Goal: Task Accomplishment & Management: Manage account settings

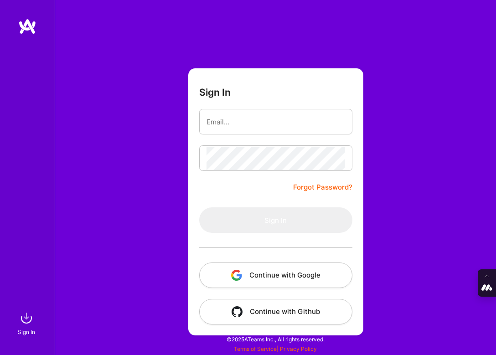
click at [278, 276] on button "Continue with Google" at bounding box center [275, 275] width 153 height 26
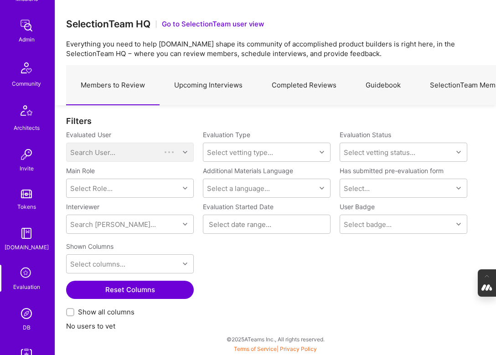
scroll to position [176, 0]
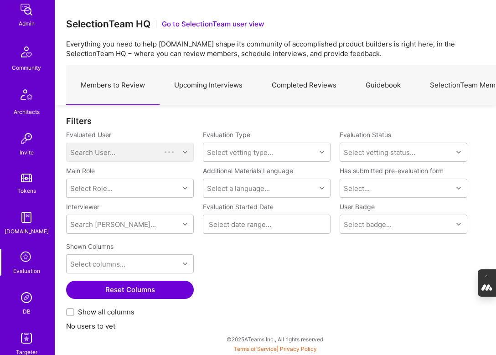
click at [25, 298] on img at bounding box center [26, 297] width 18 height 18
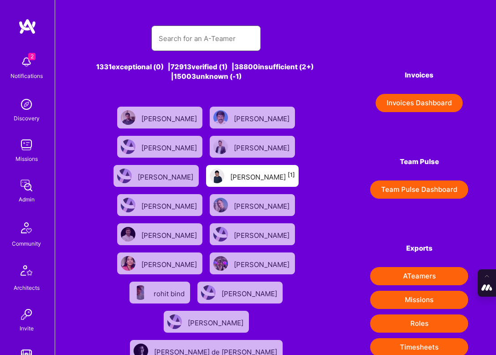
click at [211, 37] on input "text" at bounding box center [206, 38] width 95 height 23
paste input "[PERSON_NAME]"
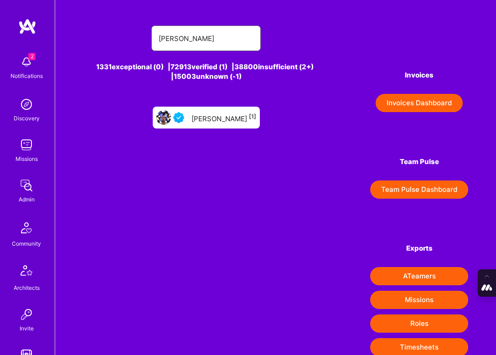
type input "[PERSON_NAME]"
click at [210, 115] on div "[PERSON_NAME] [1]" at bounding box center [223, 118] width 65 height 12
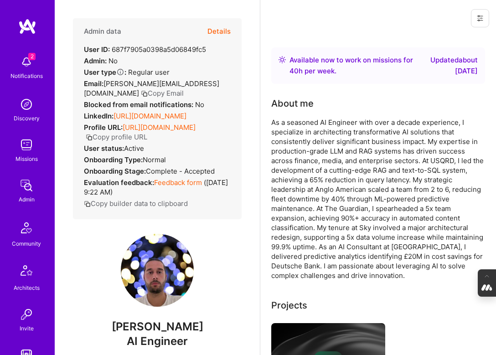
click at [220, 30] on button "Details" at bounding box center [218, 31] width 23 height 26
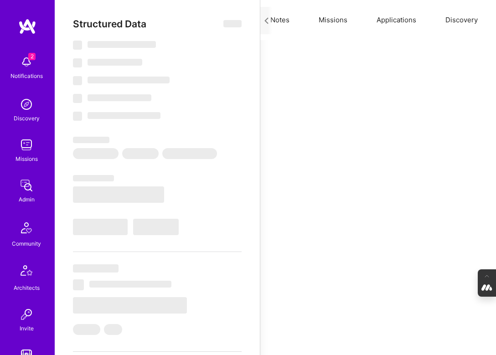
scroll to position [0, 122]
click at [463, 25] on button "Evaluation" at bounding box center [465, 20] width 62 height 40
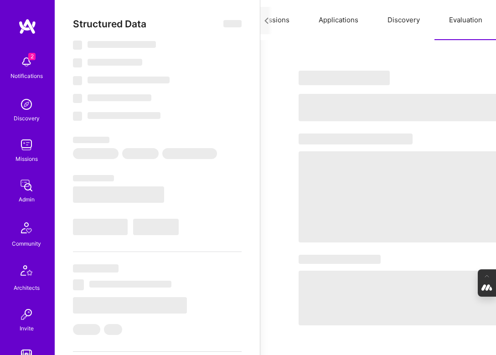
select select "Right Now"
select select "5"
select select "4"
select select "6"
select select "7"
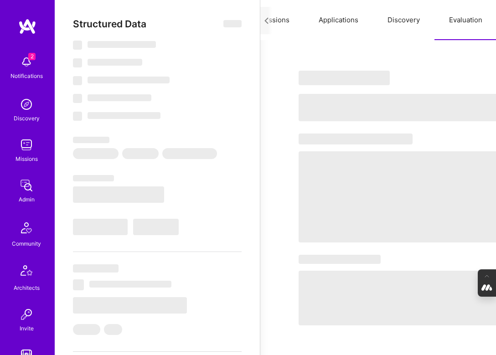
select select "GB"
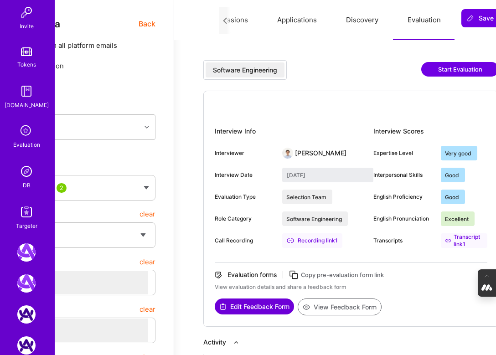
scroll to position [305, 0]
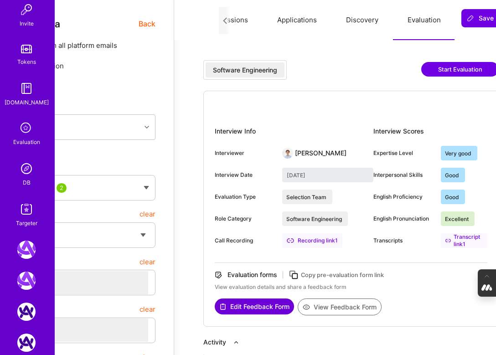
click at [25, 171] on img at bounding box center [26, 169] width 18 height 18
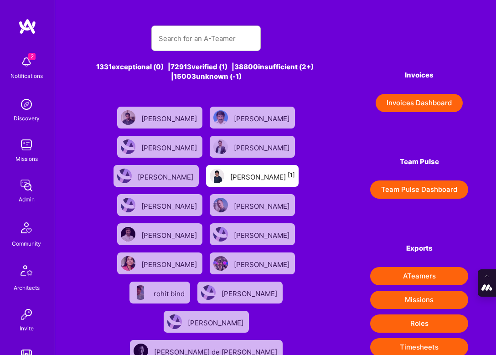
scroll to position [381, 0]
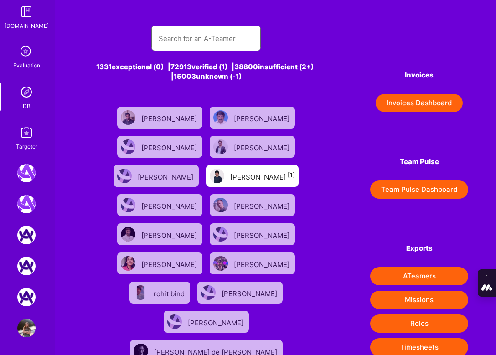
click at [178, 41] on input "text" at bounding box center [206, 38] width 95 height 23
paste input "[PERSON_NAME]."
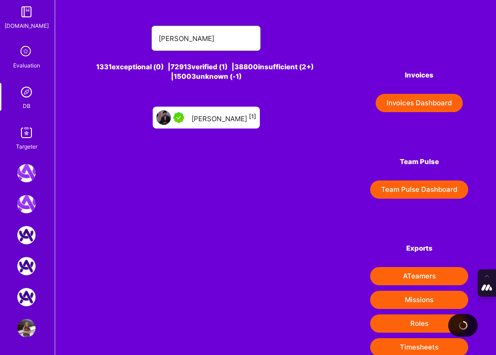
type input "[PERSON_NAME]"
click at [215, 116] on div "[PERSON_NAME] [1]" at bounding box center [223, 118] width 65 height 12
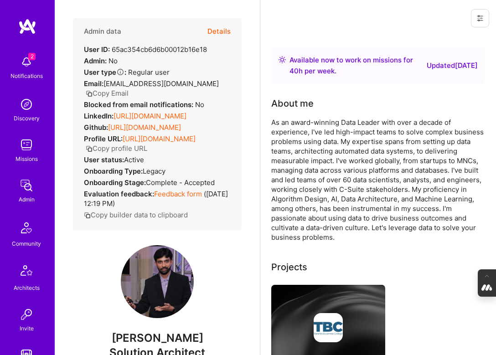
click at [220, 29] on button "Details" at bounding box center [218, 31] width 23 height 26
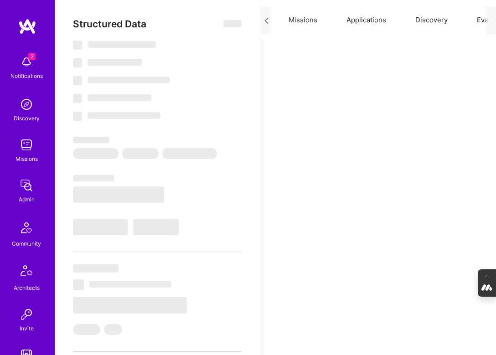
scroll to position [0, 122]
type textarea "x"
select select "Right Now"
select select "5"
select select "7"
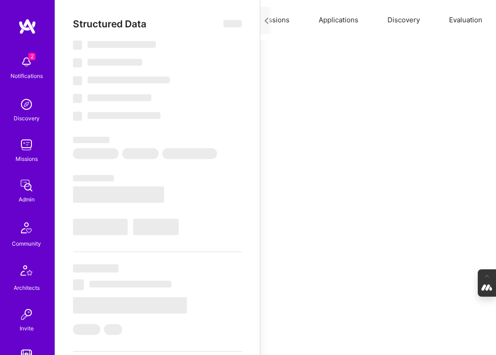
select select "7"
select select "CA"
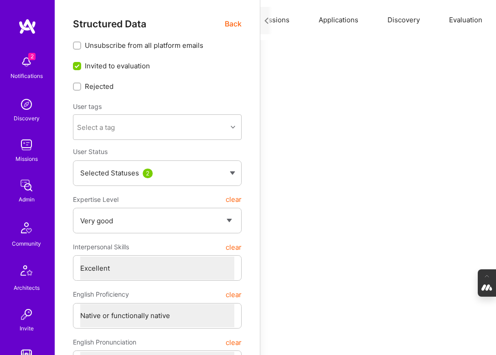
click at [463, 24] on button "Evaluation" at bounding box center [465, 20] width 62 height 40
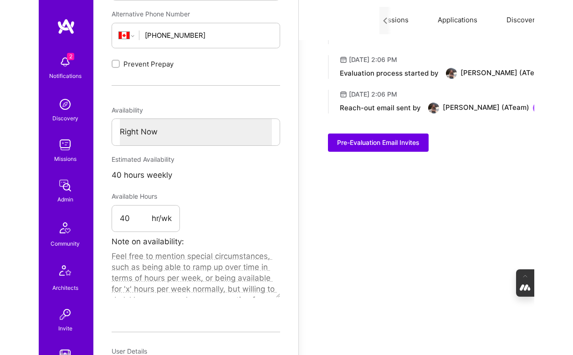
scroll to position [367, 1]
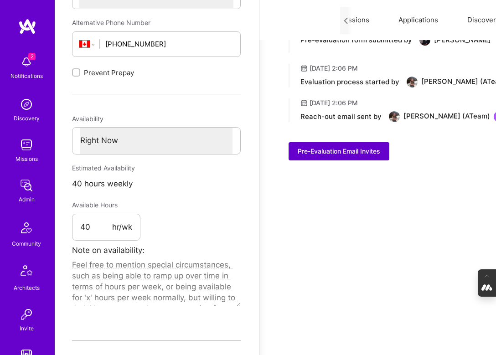
click at [359, 149] on span "Pre-Evaluation Email Invites" at bounding box center [339, 151] width 82 height 9
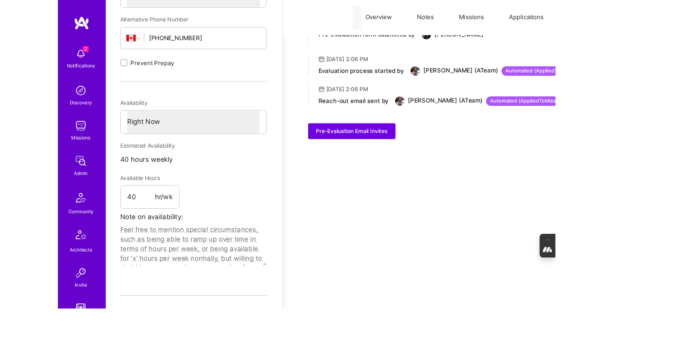
scroll to position [367, 0]
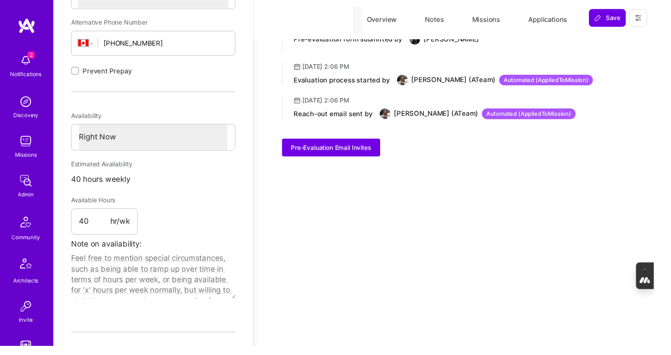
type textarea "x"
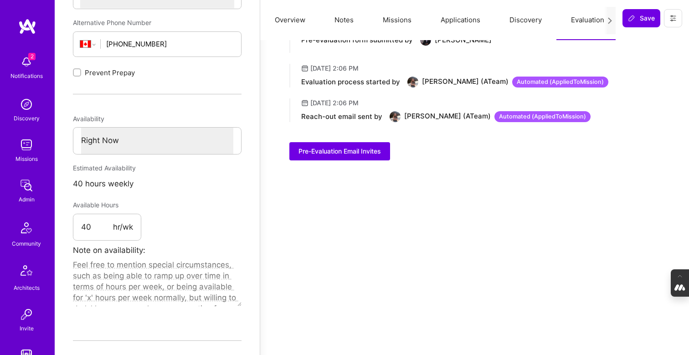
scroll to position [0, 0]
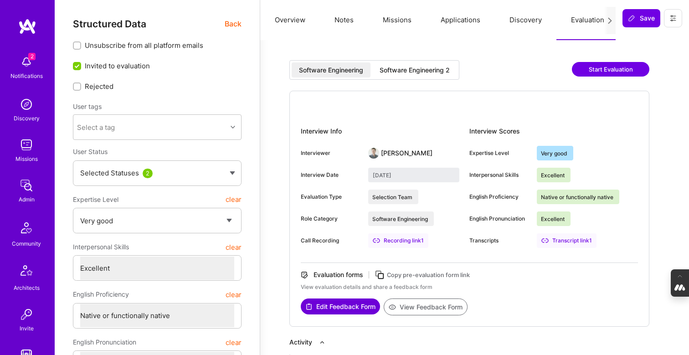
click at [495, 32] on button "Discovery" at bounding box center [526, 20] width 62 height 40
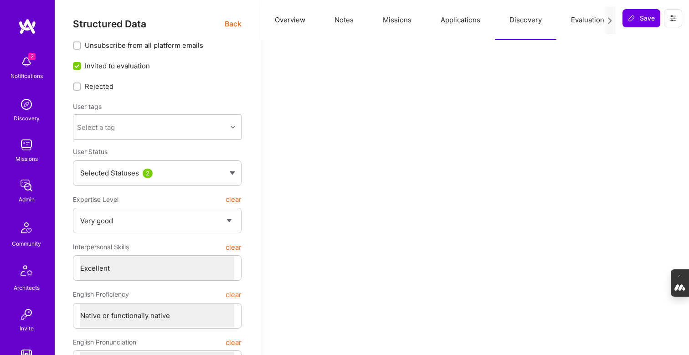
click at [495, 16] on button "Evaluation" at bounding box center [587, 20] width 62 height 40
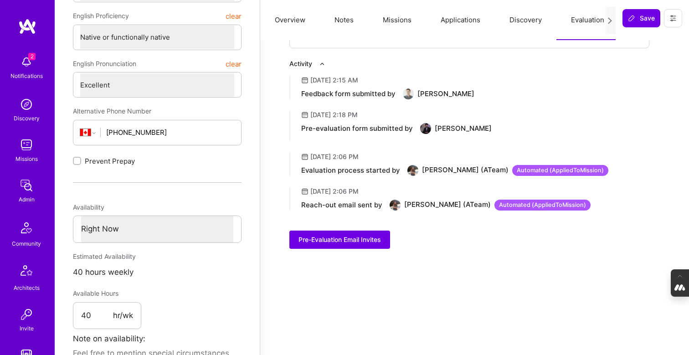
scroll to position [307, 0]
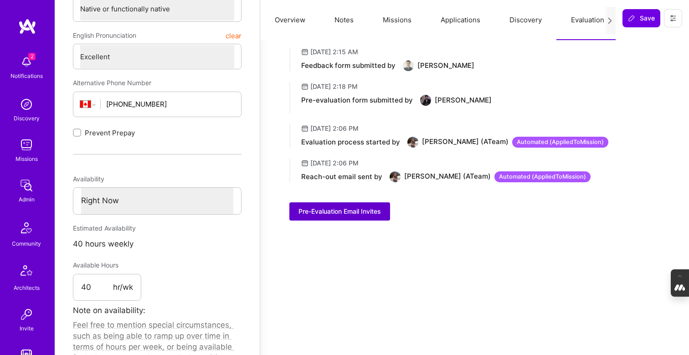
click at [332, 209] on span "Pre-Evaluation Email Invites" at bounding box center [340, 211] width 82 height 9
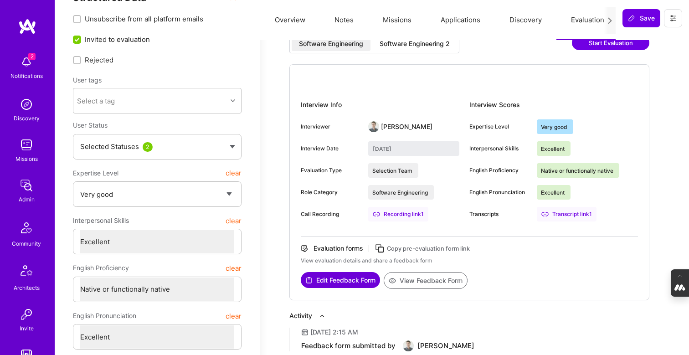
scroll to position [27, 0]
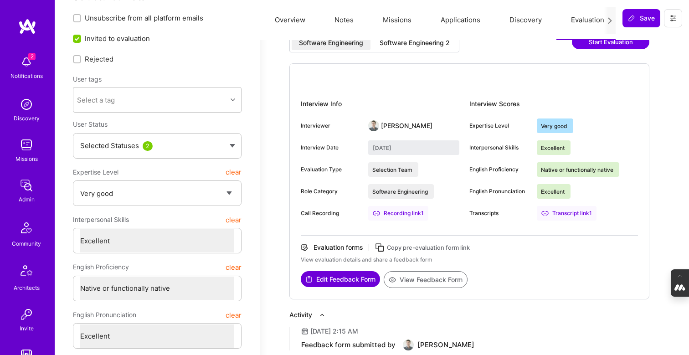
click at [417, 45] on div "Software Engineering 2" at bounding box center [415, 42] width 70 height 9
type input "[DATE]"
